Goal: Transaction & Acquisition: Purchase product/service

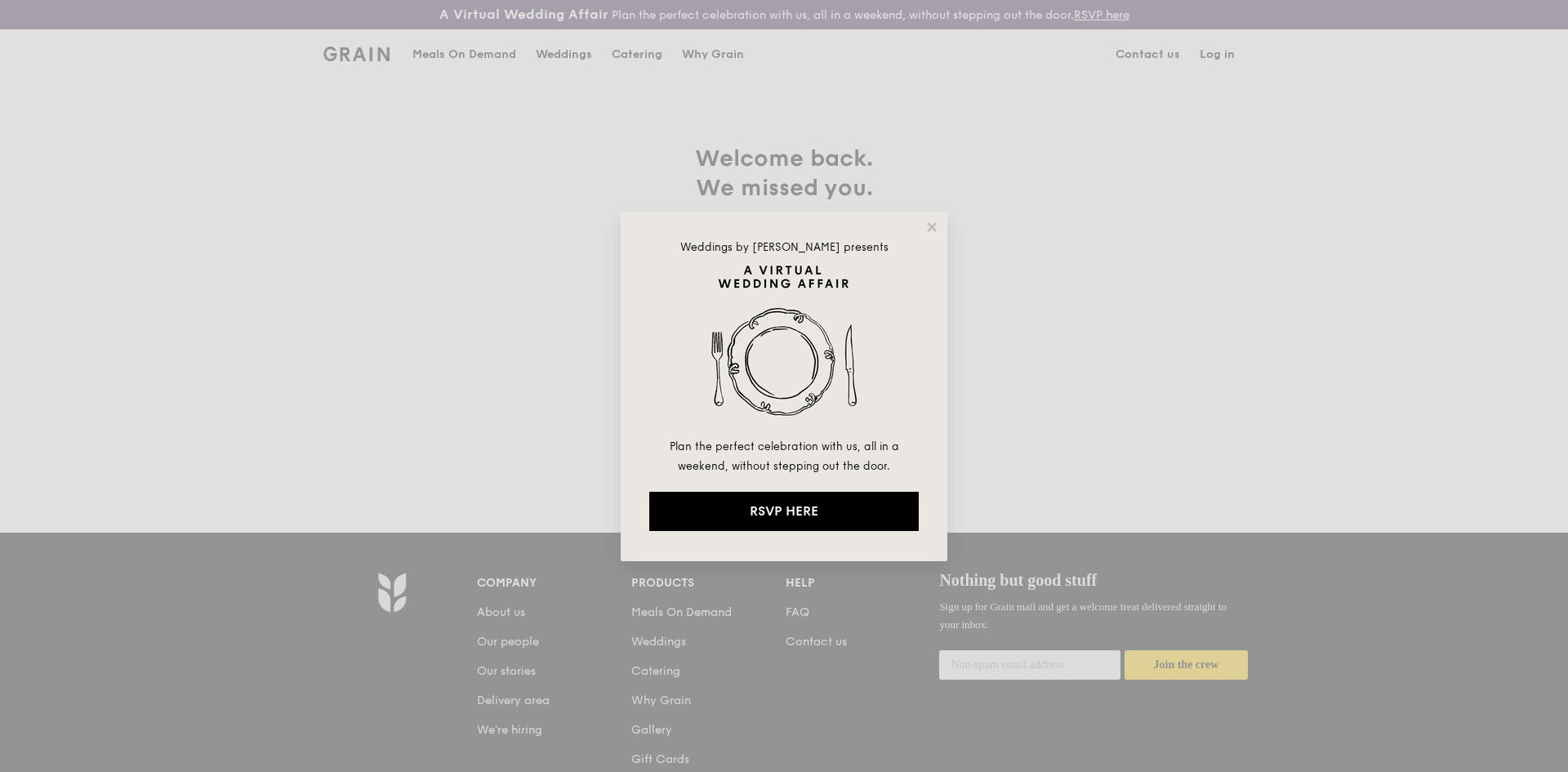
type input "[EMAIL_ADDRESS][DOMAIN_NAME]"
click at [706, 445] on span "Plan the perfect celebration with us, all in a weekend, without stepping out th…" at bounding box center [784, 456] width 230 height 32
click at [926, 220] on icon at bounding box center [932, 227] width 15 height 15
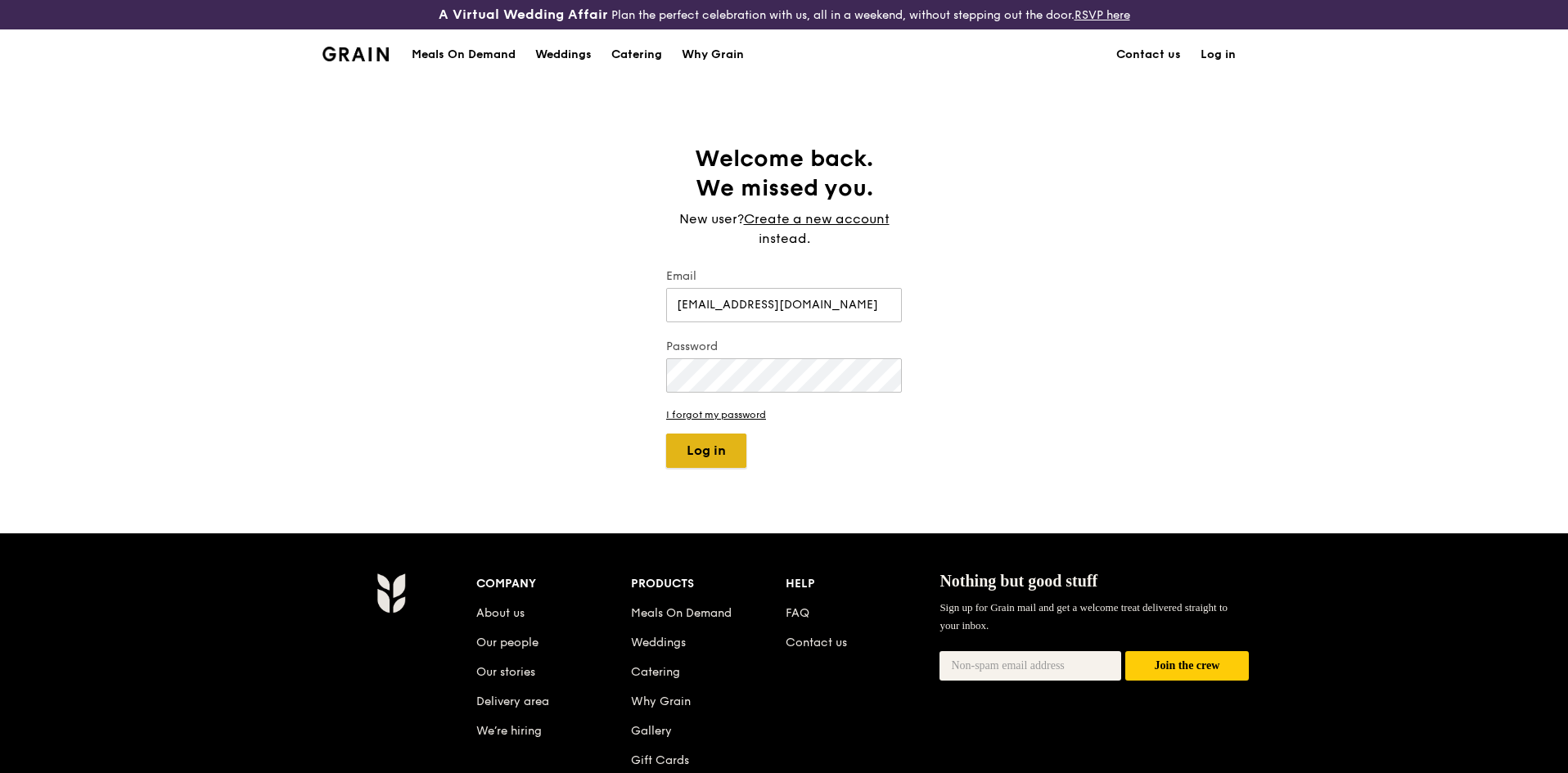
click at [712, 449] on button "Log in" at bounding box center [706, 450] width 80 height 34
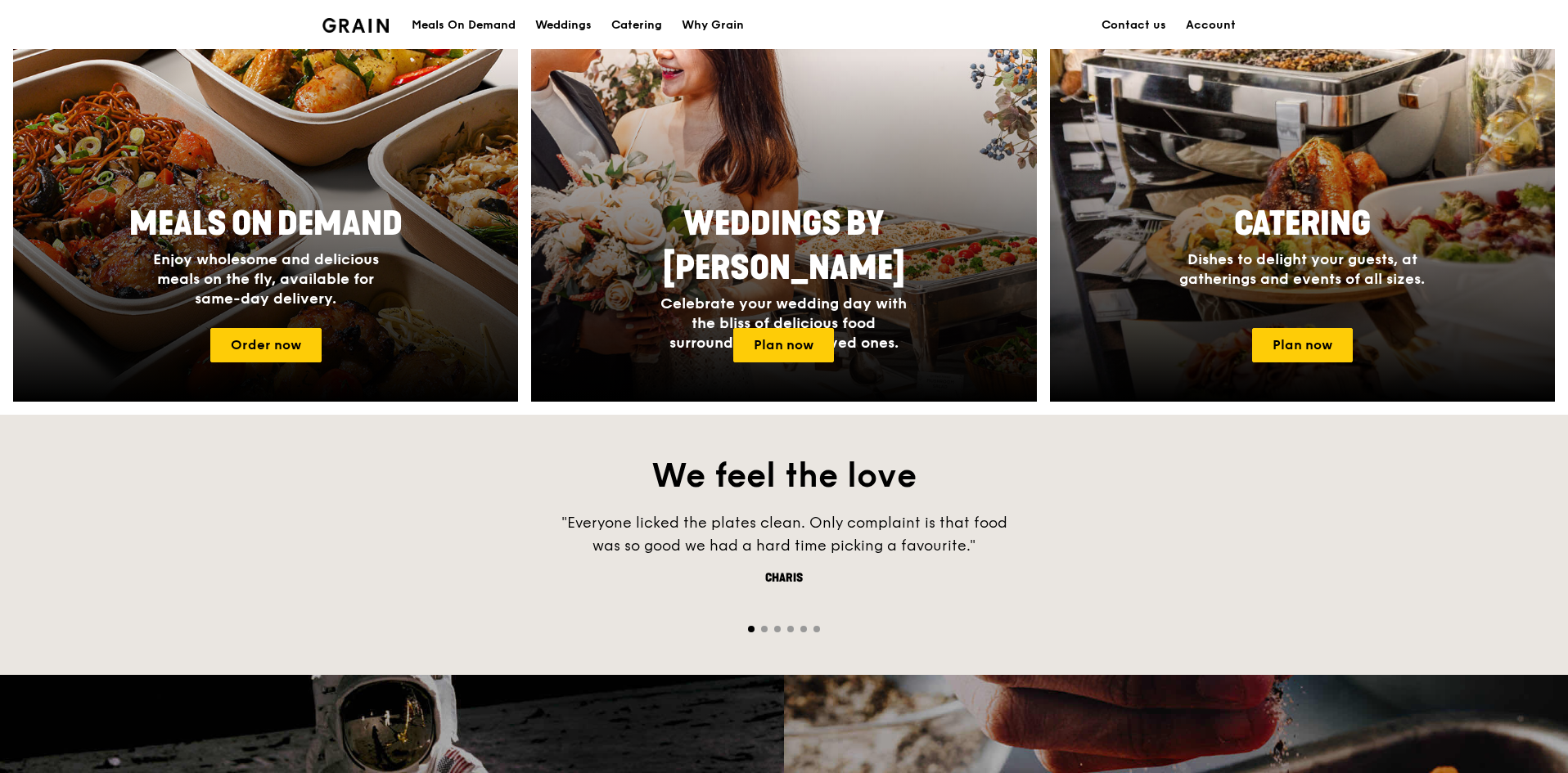
scroll to position [736, 0]
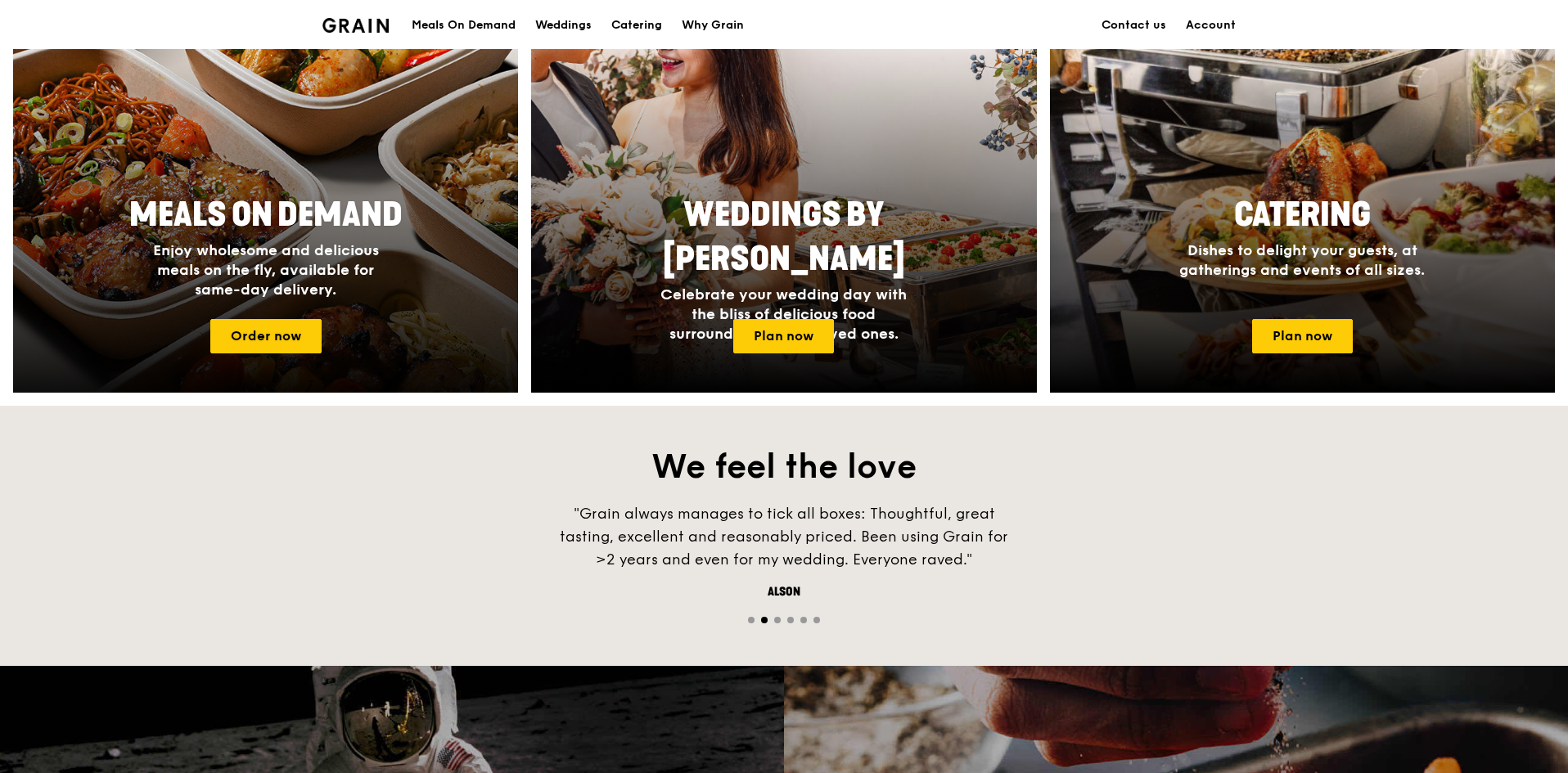
click at [393, 271] on h4 "Enjoy wholesome and delicious meals on the fly, available for same-day delivery." at bounding box center [265, 270] width 261 height 59
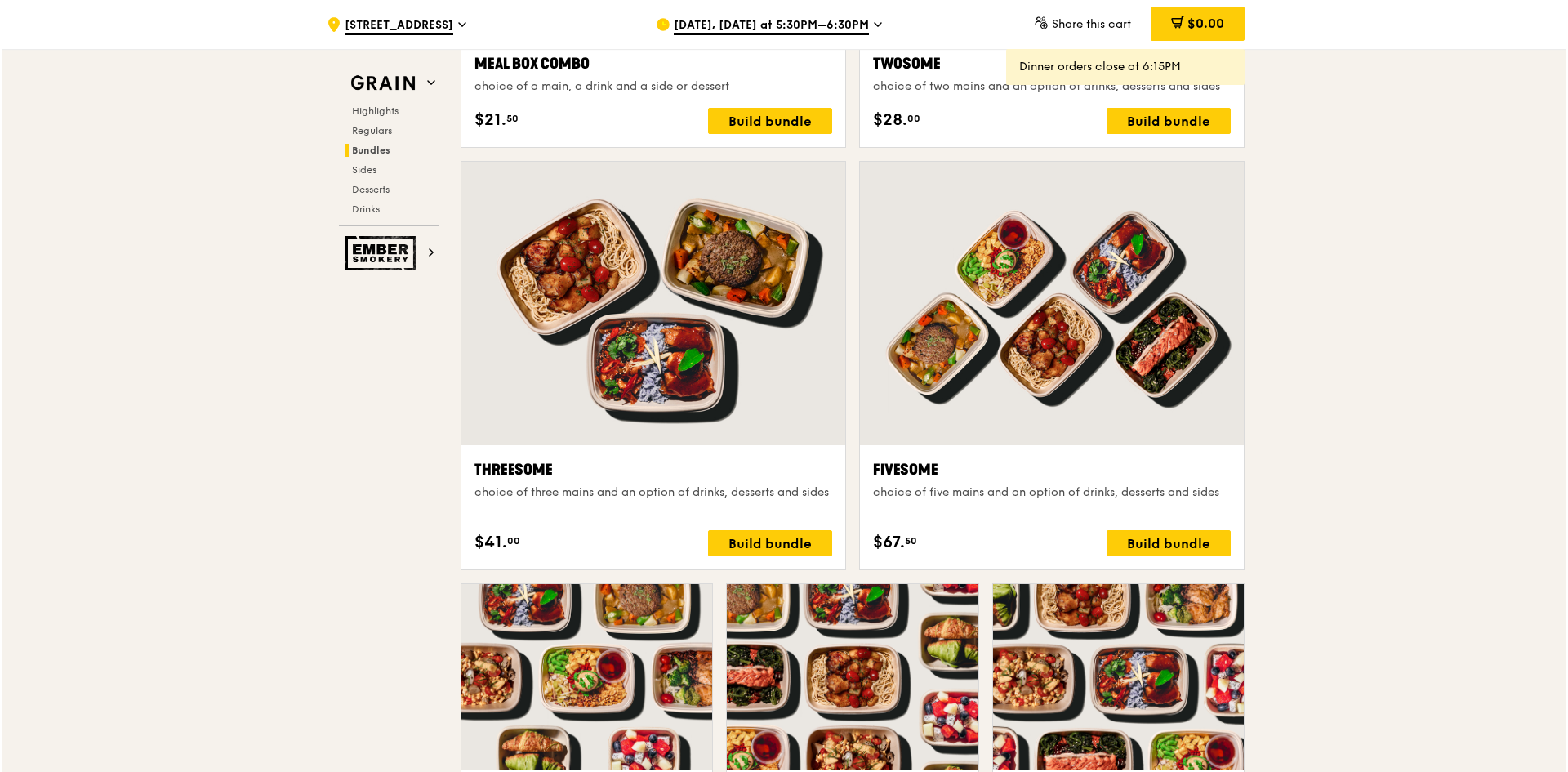
scroll to position [2695, 0]
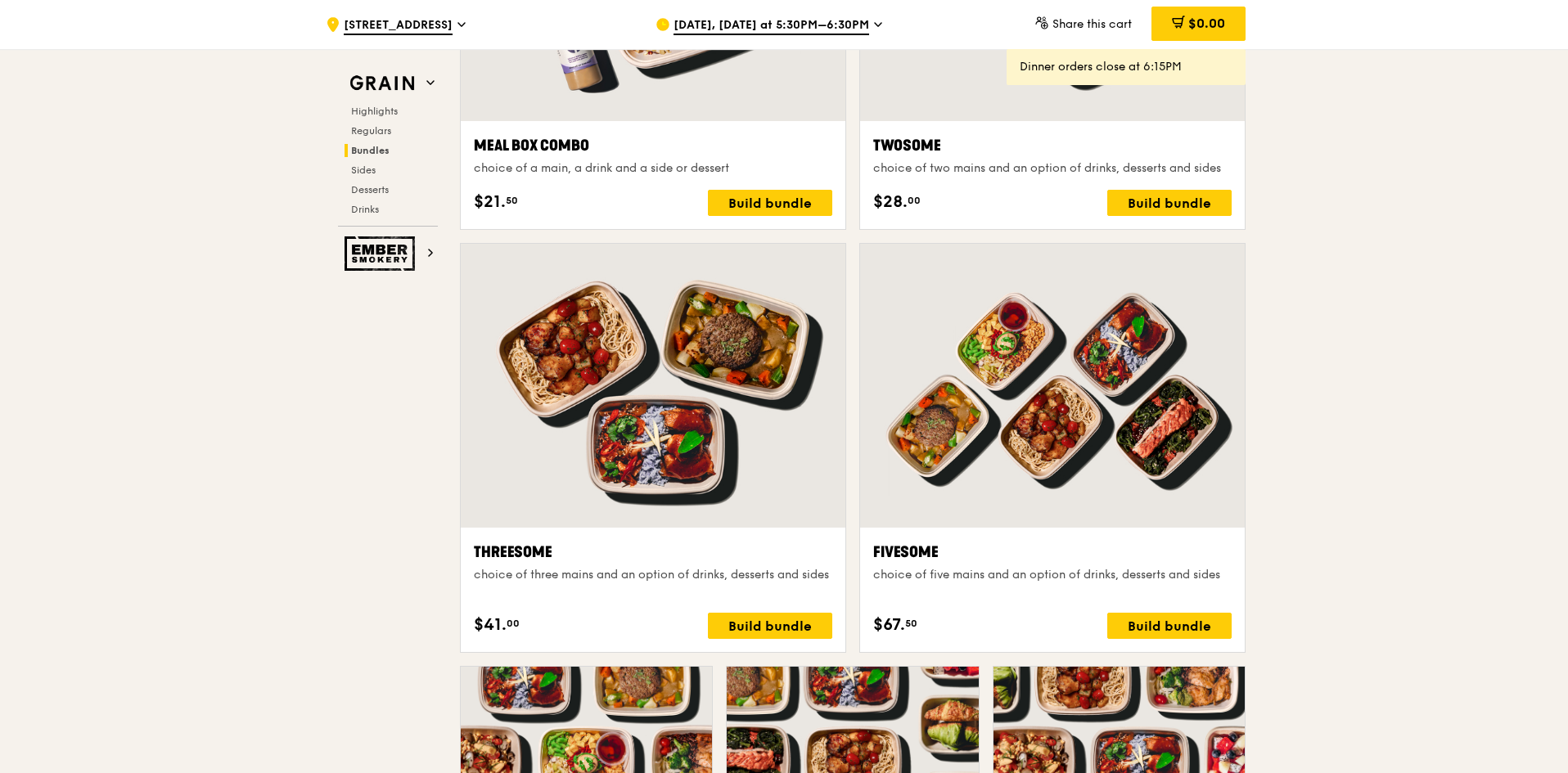
click at [710, 470] on div at bounding box center [653, 385] width 384 height 284
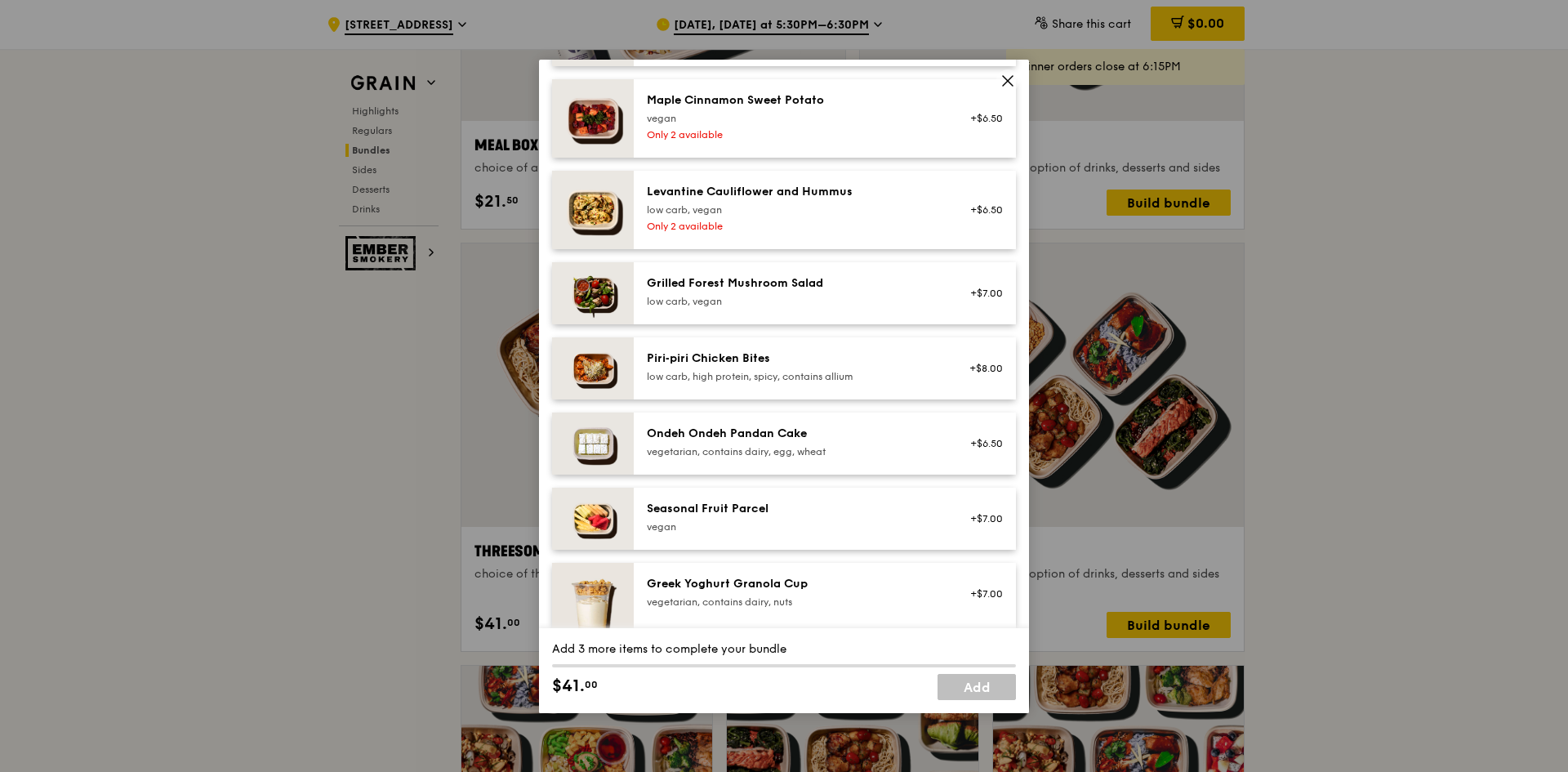
scroll to position [1225, 0]
